Goal: Feedback & Contribution: Leave review/rating

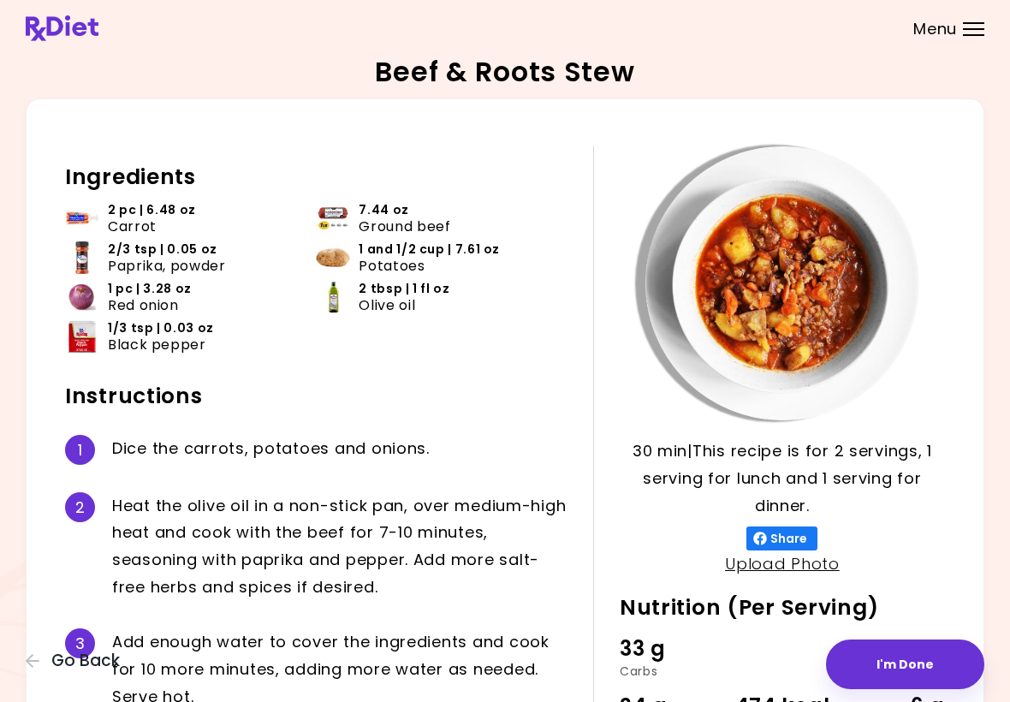
scroll to position [182, 0]
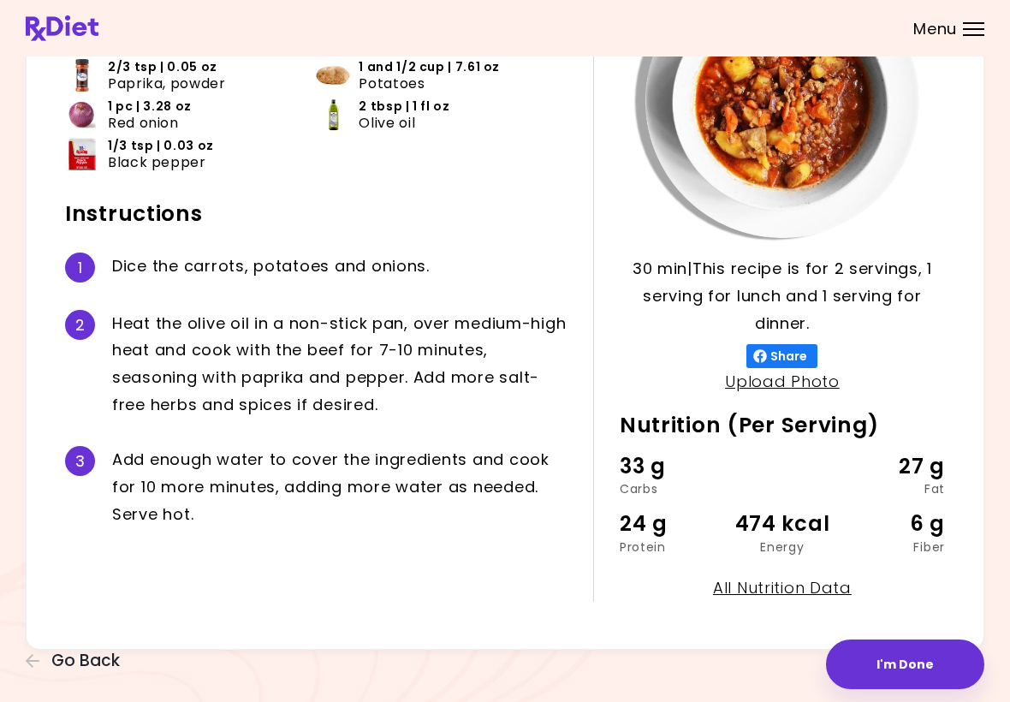
click at [920, 665] on button "I'm Done" at bounding box center [905, 664] width 158 height 50
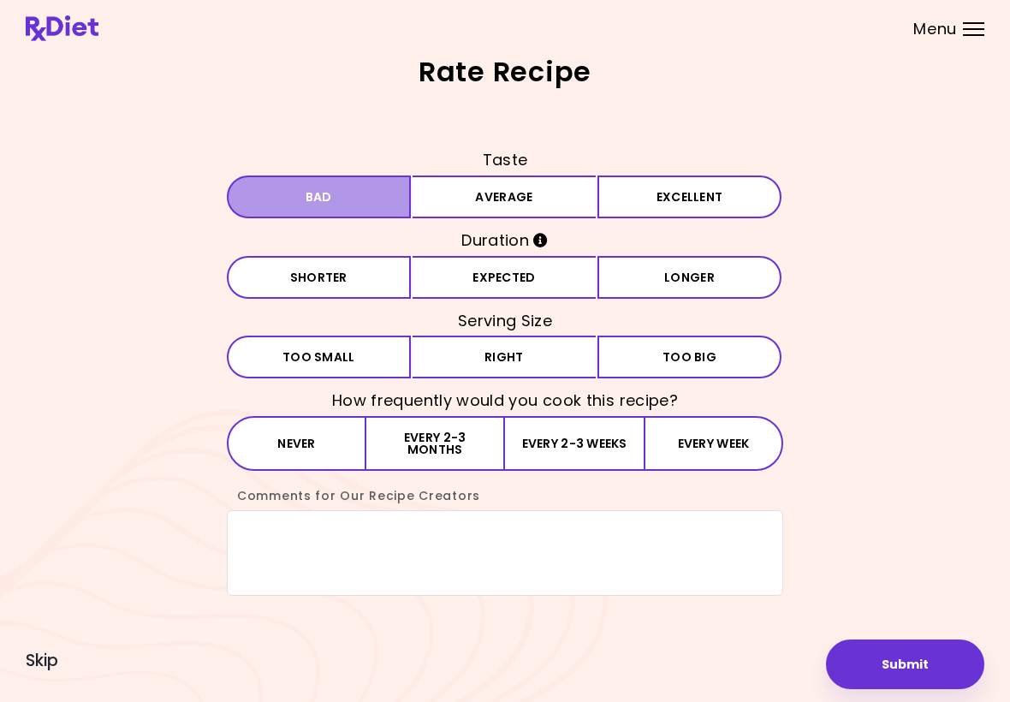
click at [353, 204] on button "Bad" at bounding box center [319, 196] width 184 height 43
click at [522, 282] on button "Expected" at bounding box center [504, 277] width 184 height 43
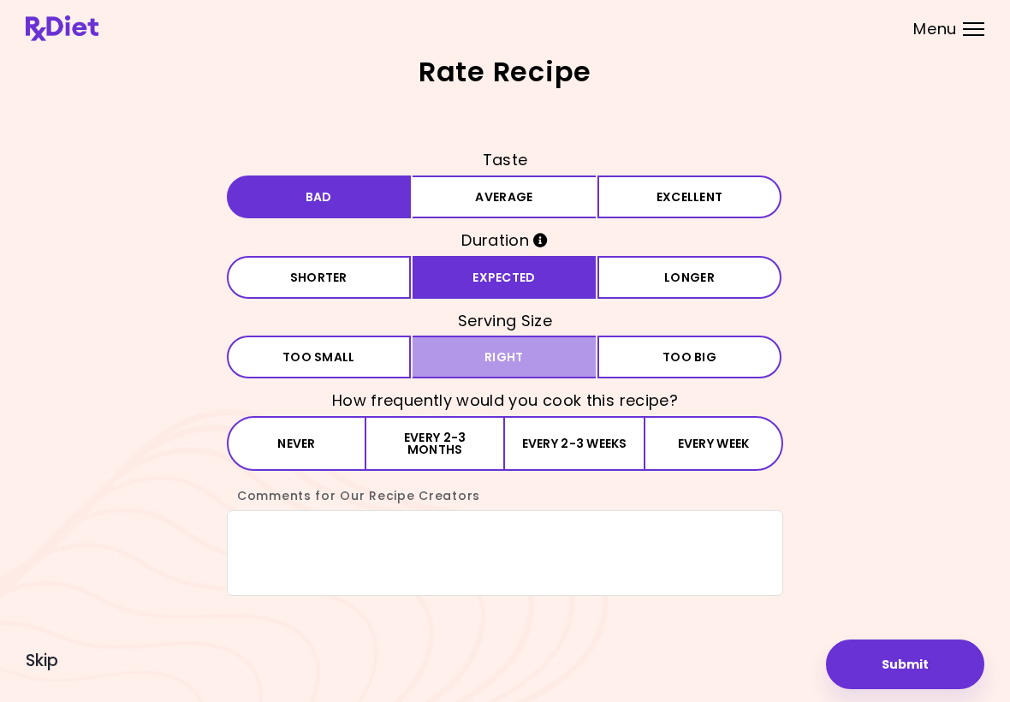
click at [521, 365] on button "Right" at bounding box center [504, 356] width 184 height 43
click at [323, 442] on button "Never" at bounding box center [296, 443] width 139 height 55
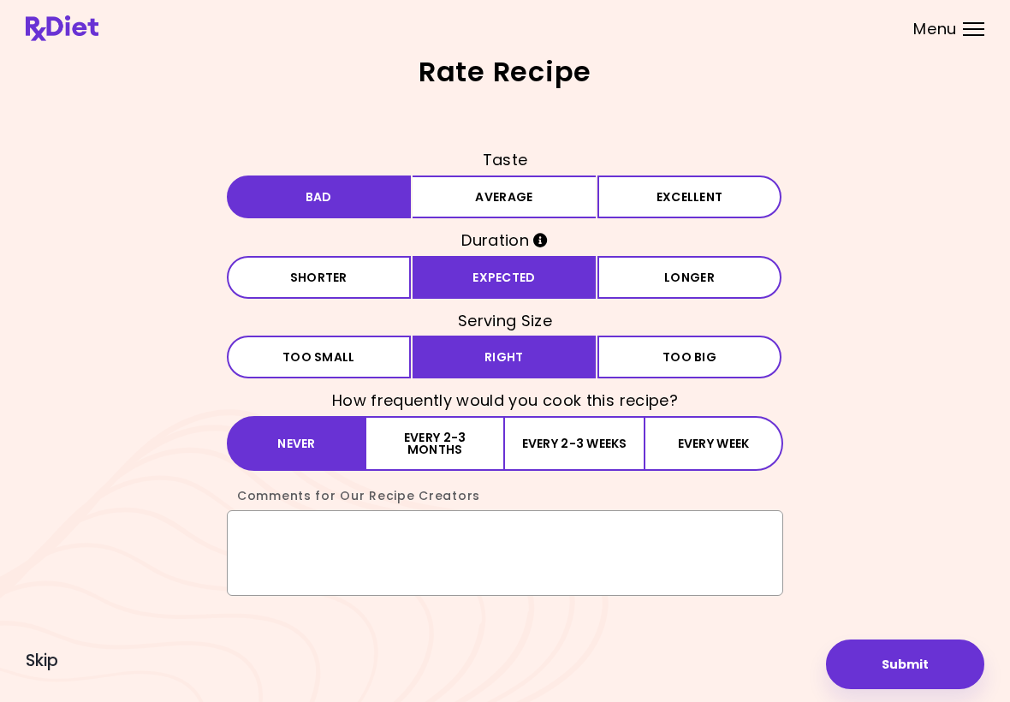
click at [255, 527] on textarea "Comments for Our Recipe Creators" at bounding box center [505, 553] width 556 height 86
type textarea "**********"
click at [902, 676] on button "Submit" at bounding box center [905, 664] width 158 height 50
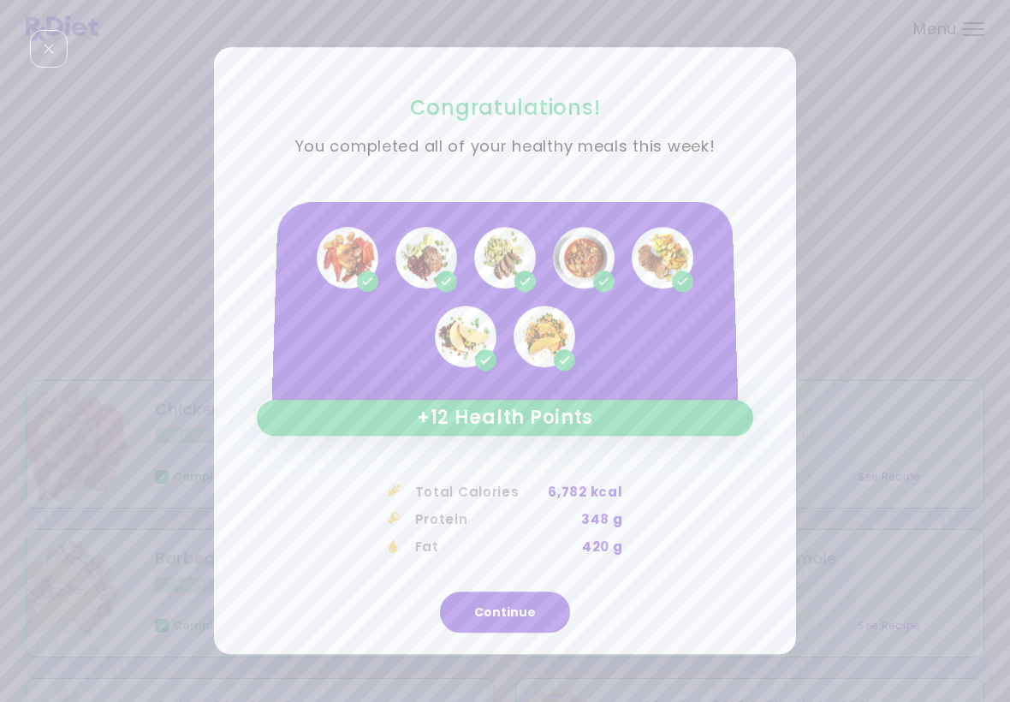
click at [459, 630] on button "Continue" at bounding box center [505, 612] width 130 height 41
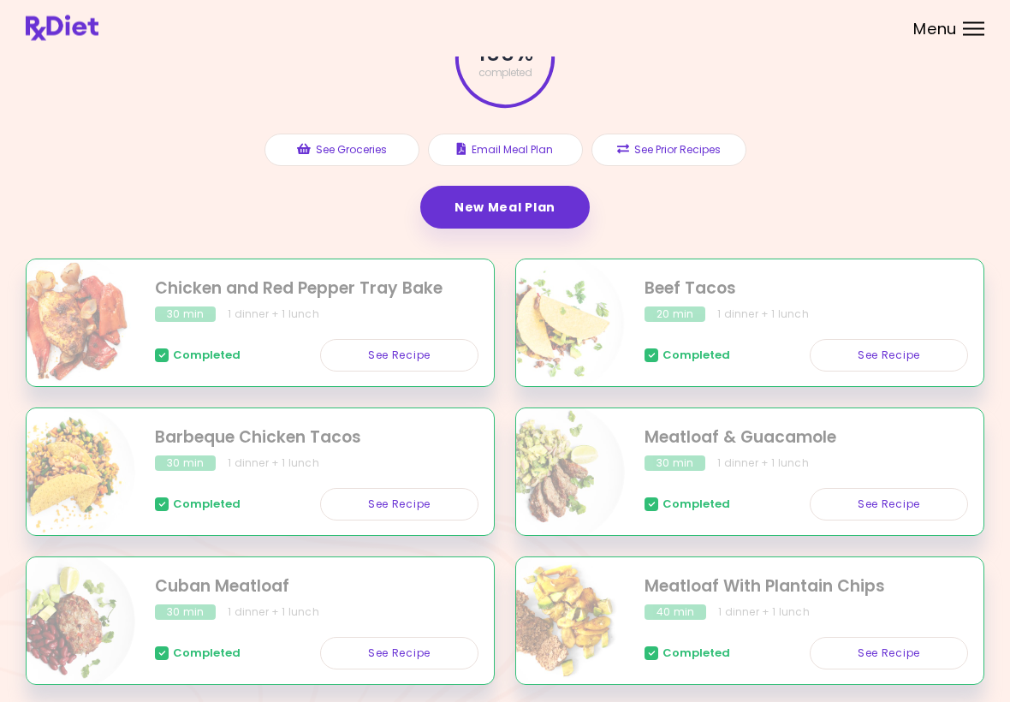
scroll to position [123, 0]
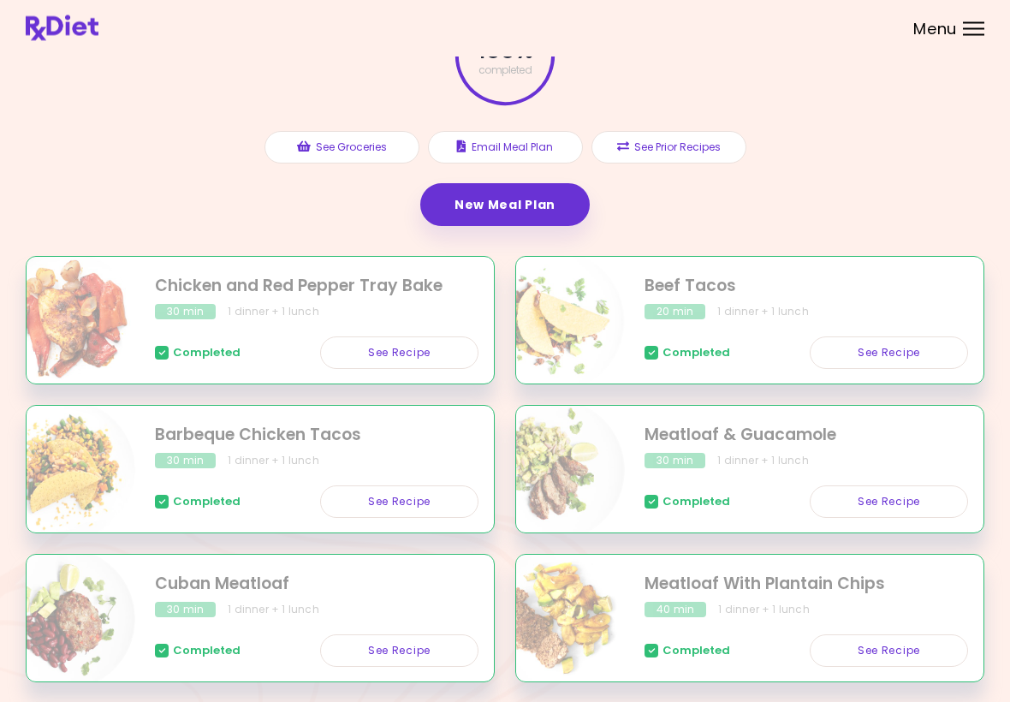
click at [933, 118] on div "100 % completed See Groceries Email Meal Plan See Prior Recipes New Meal Plan" at bounding box center [505, 119] width 958 height 276
click at [515, 205] on link "New Meal Plan" at bounding box center [504, 205] width 169 height 43
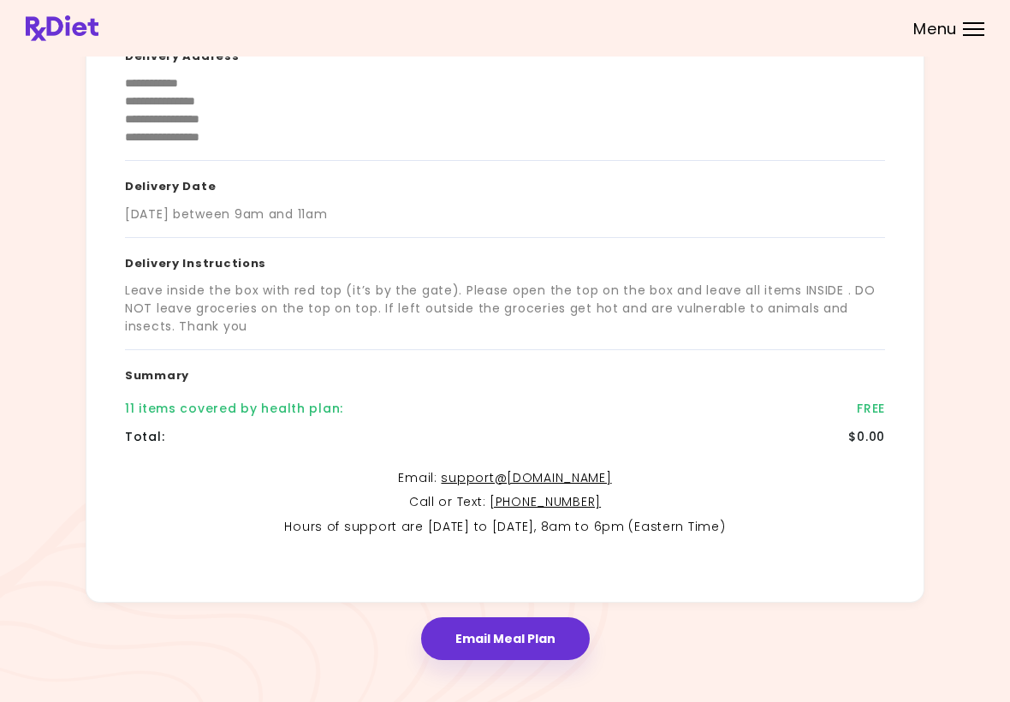
scroll to position [206, 0]
